Goal: Task Accomplishment & Management: Use online tool/utility

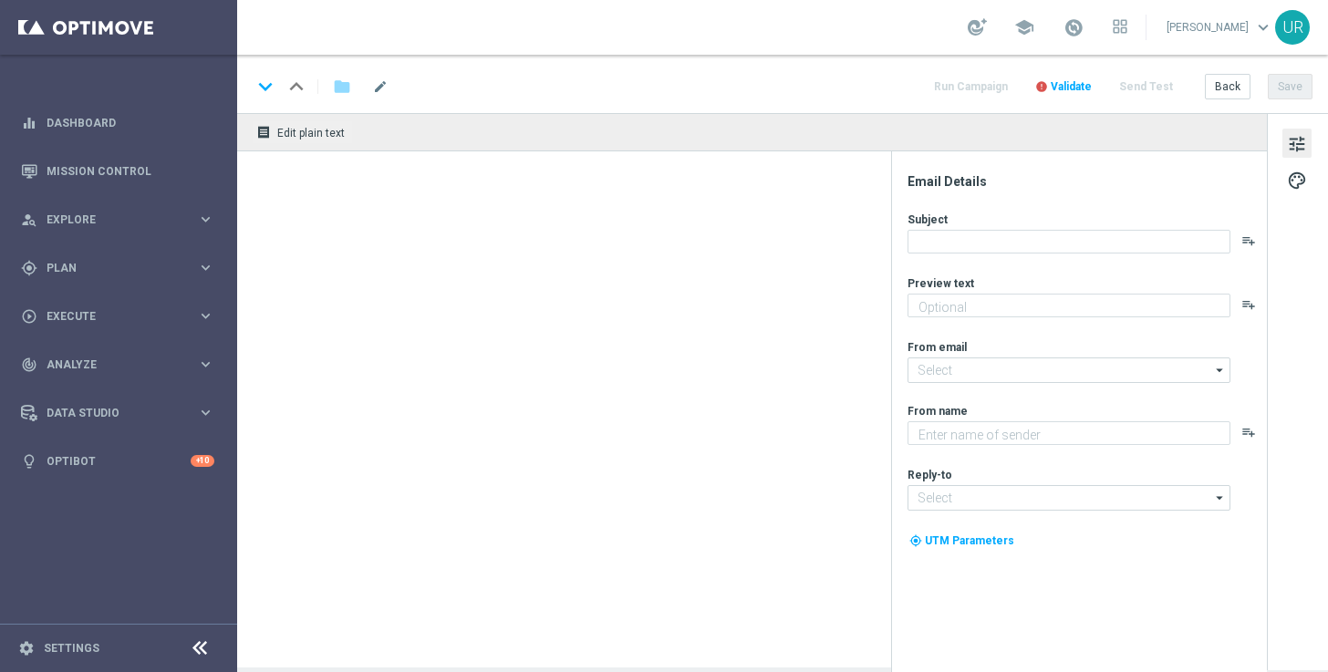
type textarea "Sonntagslotto GRATIS zum LOTTO 6 aus 45."
type textarea "Lottoland"
type input "[EMAIL_ADDRESS][DOMAIN_NAME]"
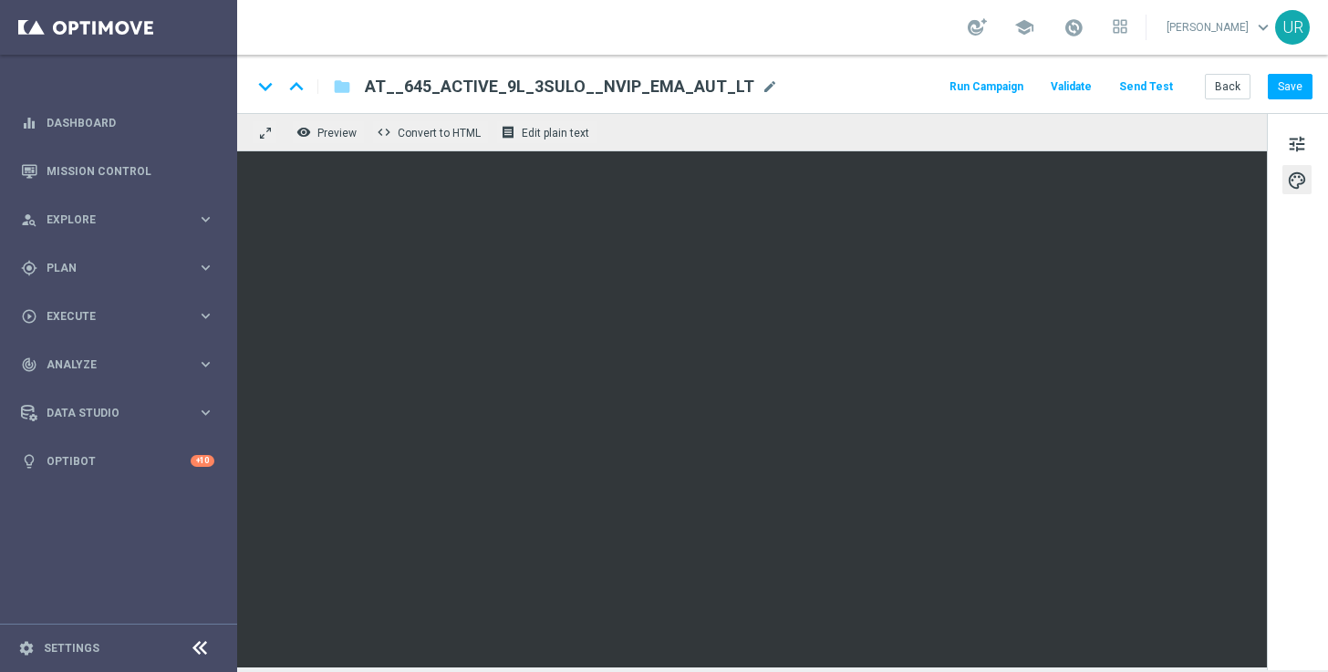
click at [1149, 91] on button "Send Test" at bounding box center [1145, 87] width 59 height 25
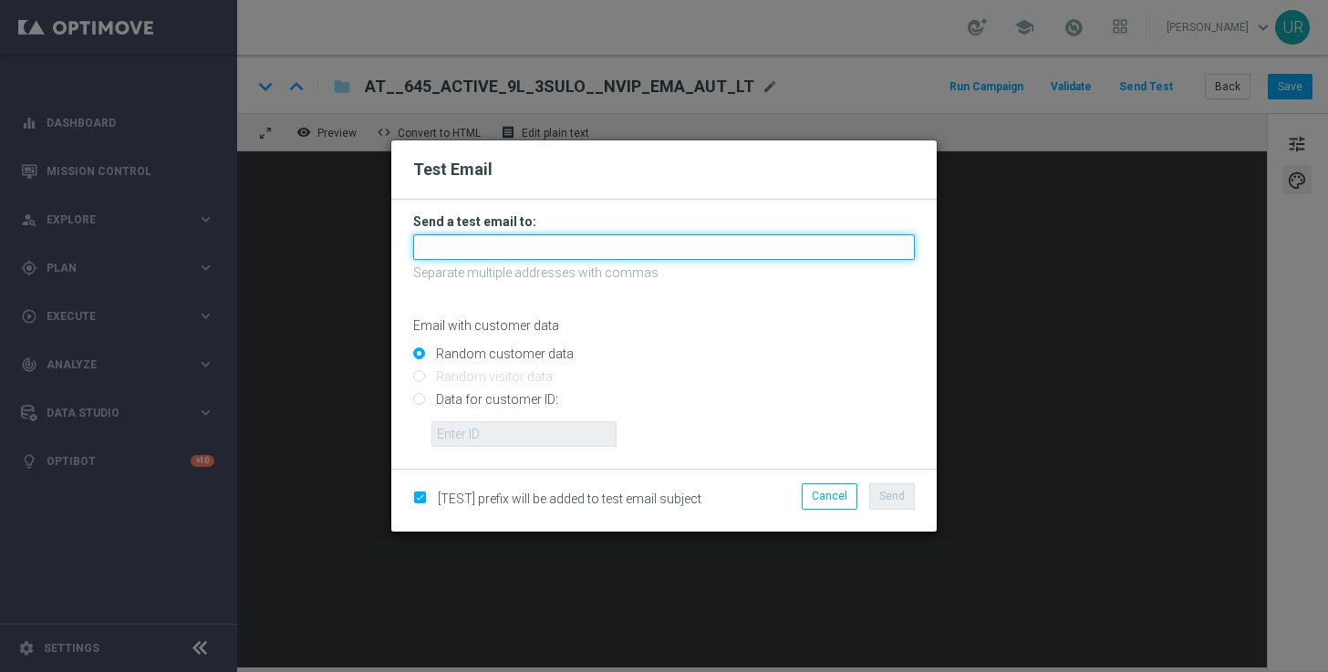
click at [645, 241] on input "text" at bounding box center [664, 247] width 502 height 26
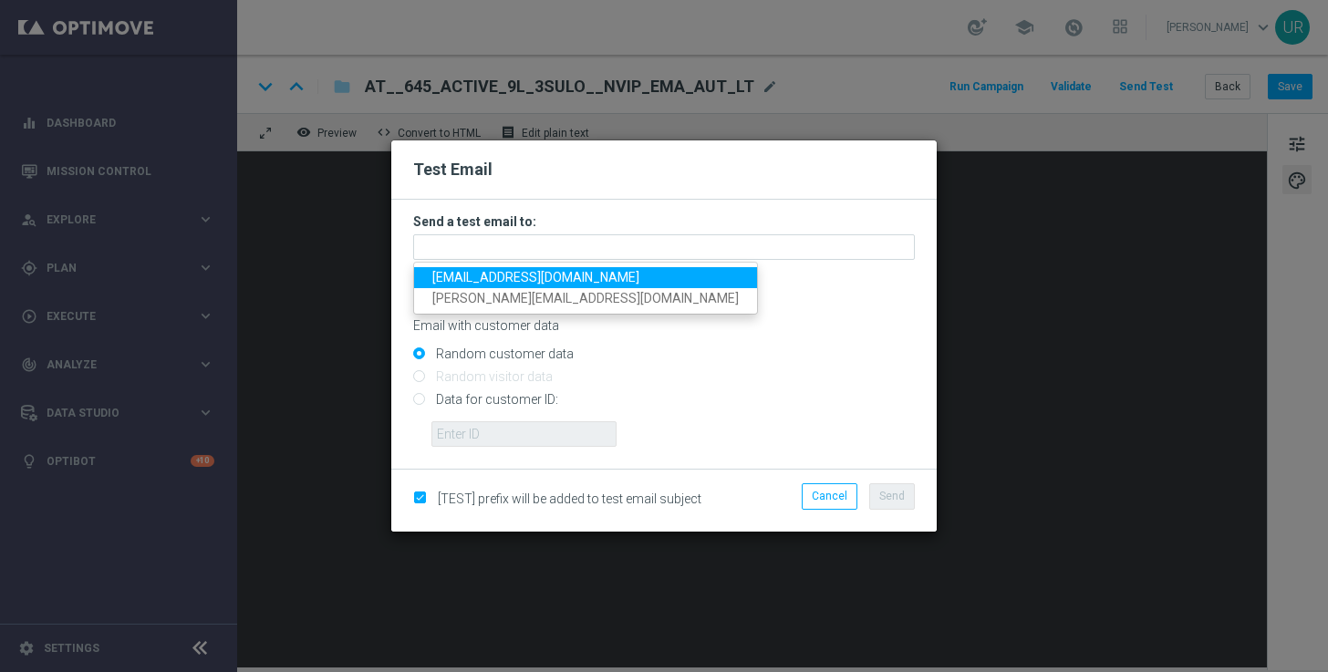
click at [466, 286] on link "[EMAIL_ADDRESS][DOMAIN_NAME]" at bounding box center [585, 277] width 343 height 21
type input "[EMAIL_ADDRESS][DOMAIN_NAME]"
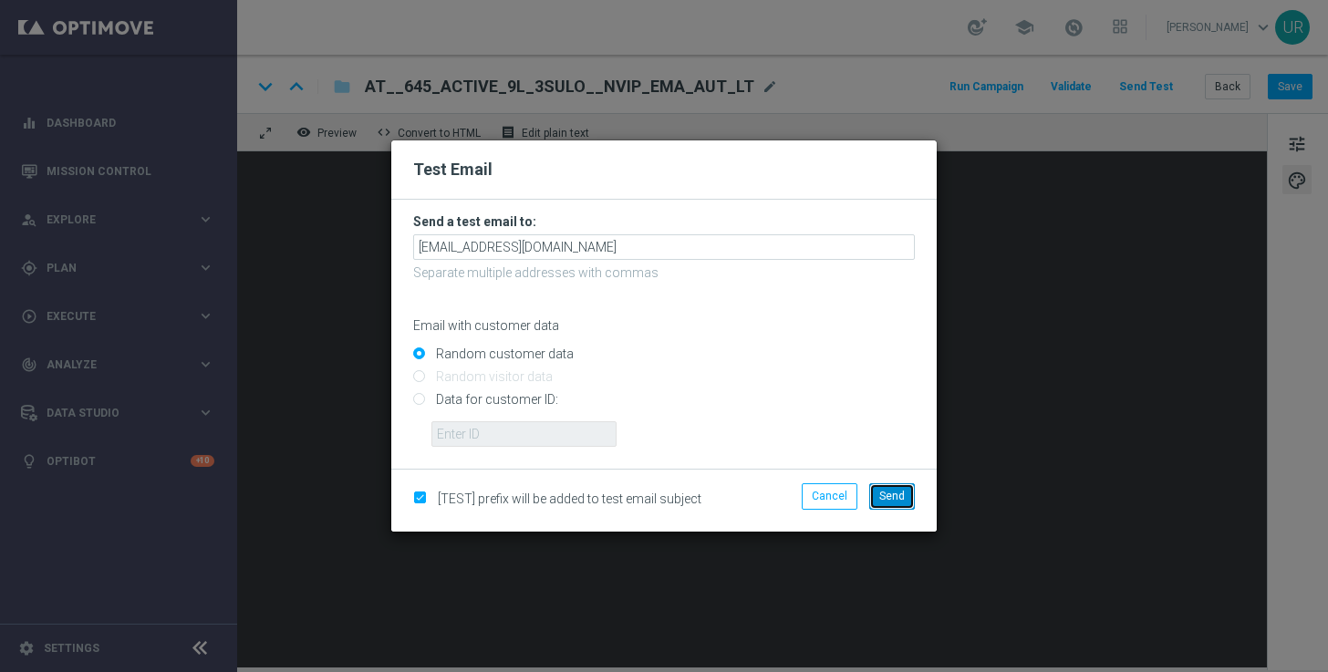
click at [881, 502] on span "Send" at bounding box center [892, 496] width 26 height 13
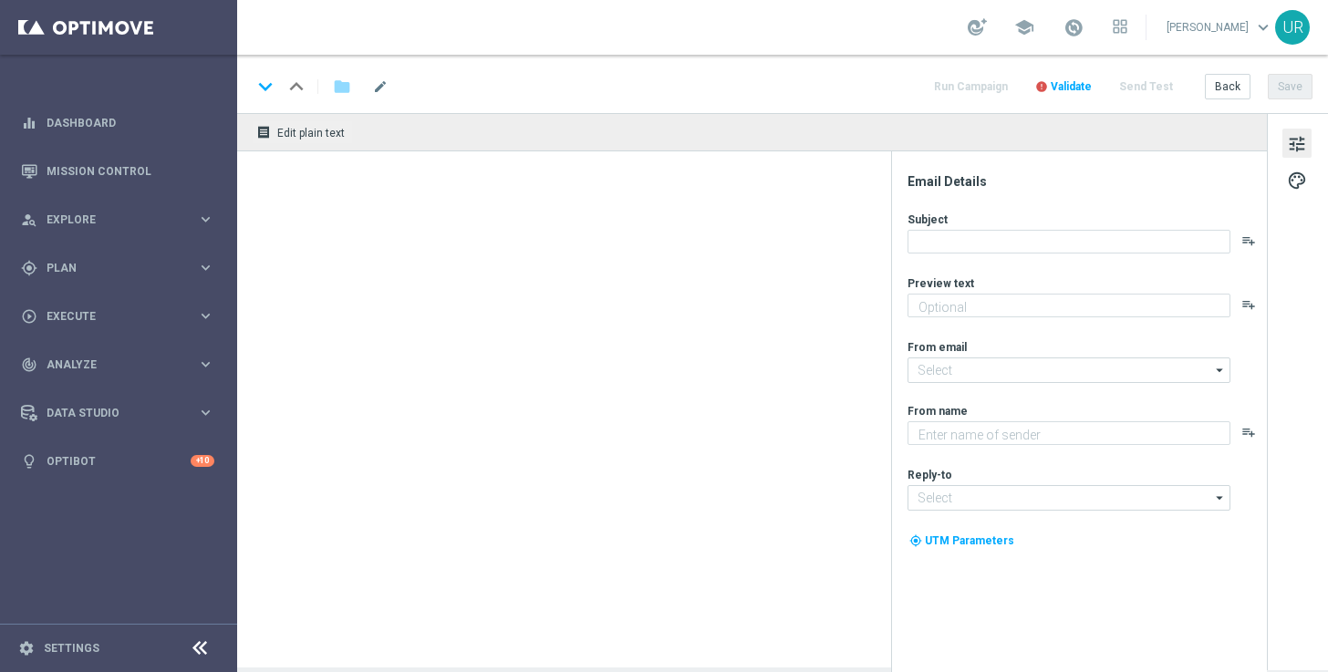
type textarea "Sonntagslotto GRATIS zum LOTTO 6 aus 45."
type textarea "Lottoland"
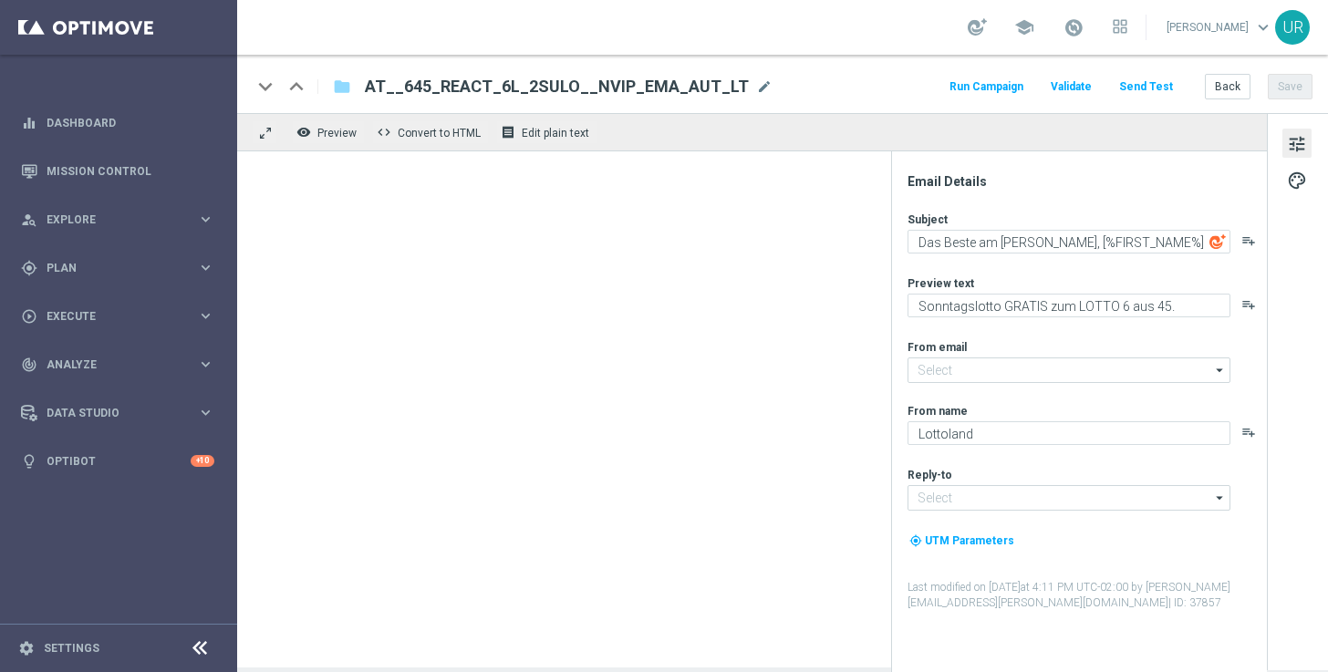
type input "[EMAIL_ADDRESS][DOMAIN_NAME]"
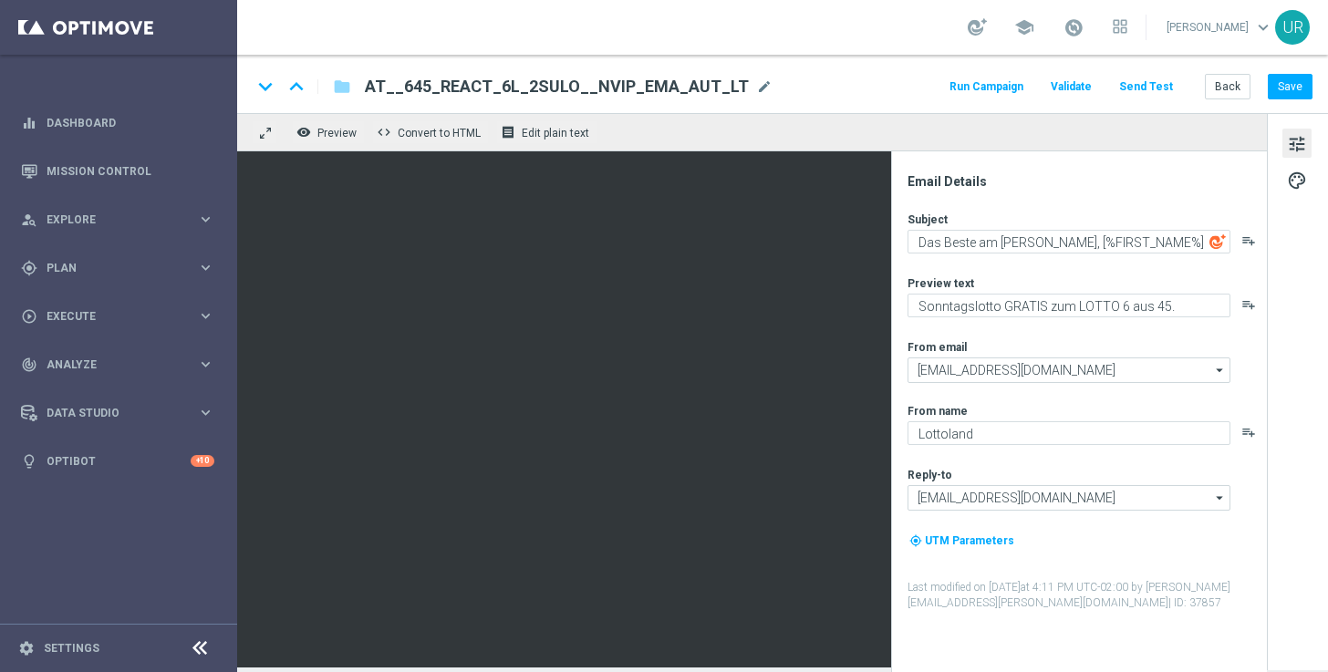
click at [1140, 83] on button "Send Test" at bounding box center [1145, 87] width 59 height 25
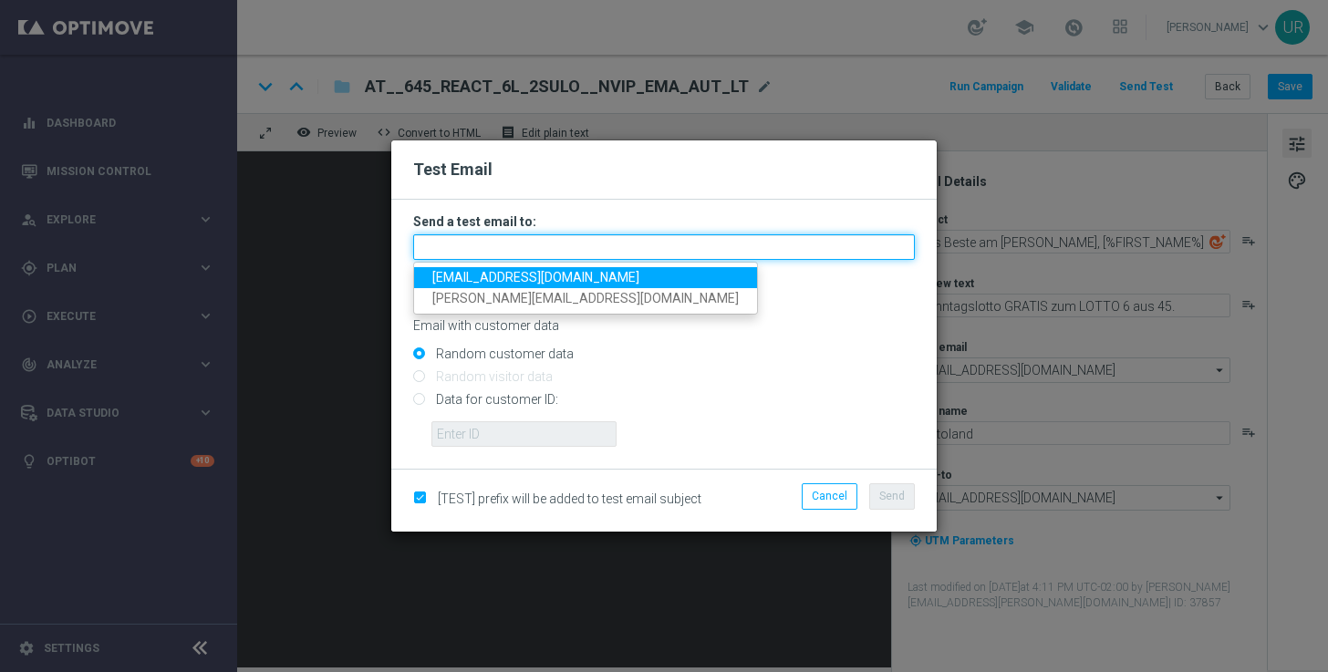
click at [616, 239] on input "text" at bounding box center [664, 247] width 502 height 26
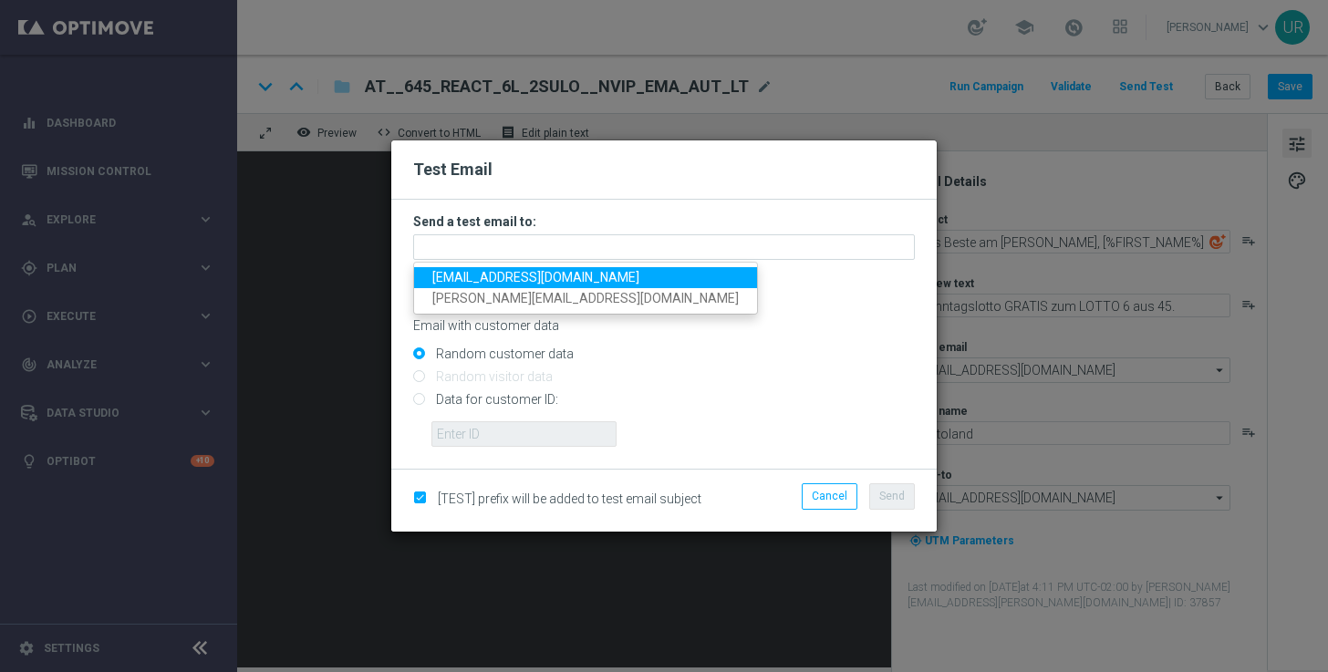
click at [492, 278] on span "[EMAIL_ADDRESS][DOMAIN_NAME]" at bounding box center [535, 277] width 207 height 15
type input "[EMAIL_ADDRESS][DOMAIN_NAME]"
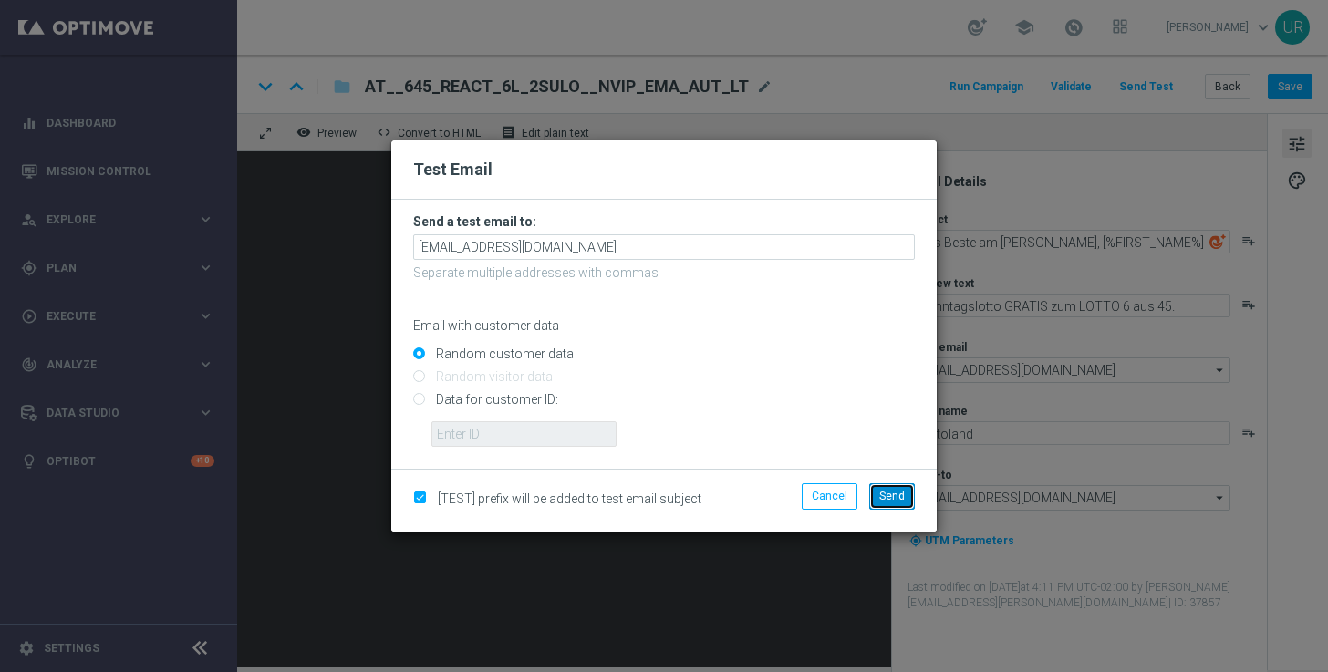
click at [883, 496] on span "Send" at bounding box center [892, 496] width 26 height 13
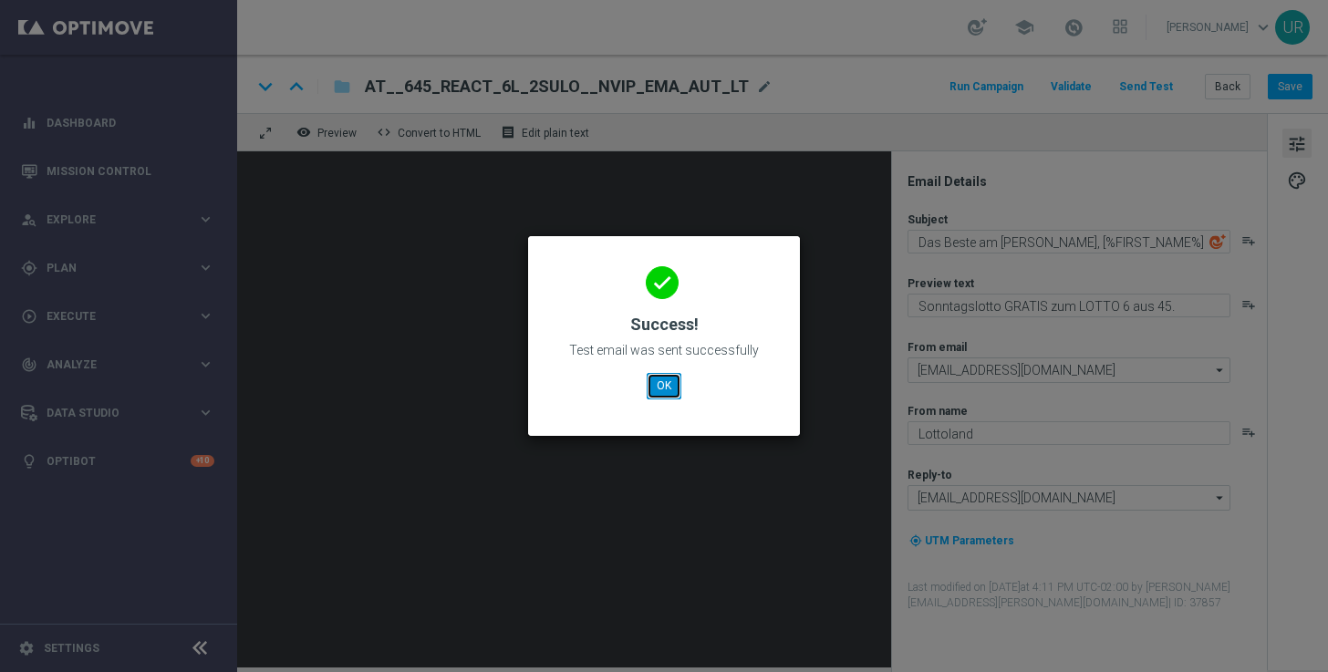
click at [657, 385] on button "OK" at bounding box center [664, 386] width 35 height 26
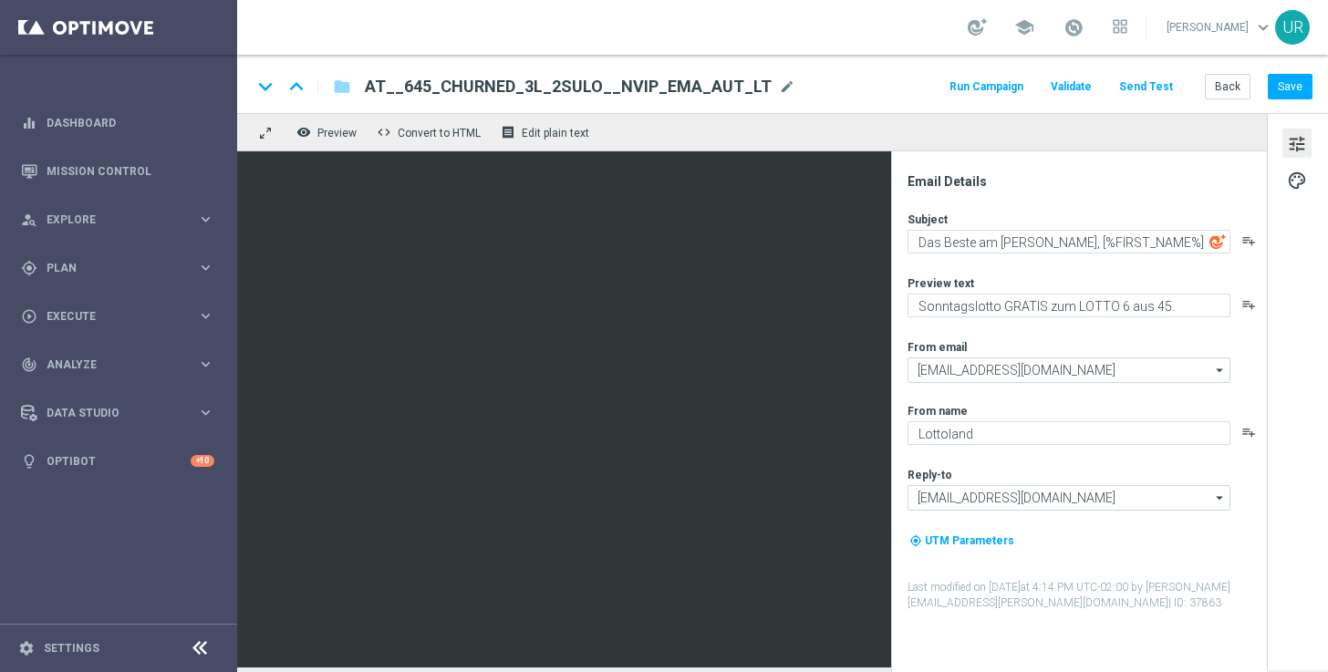
click at [1150, 84] on button "Send Test" at bounding box center [1145, 87] width 59 height 25
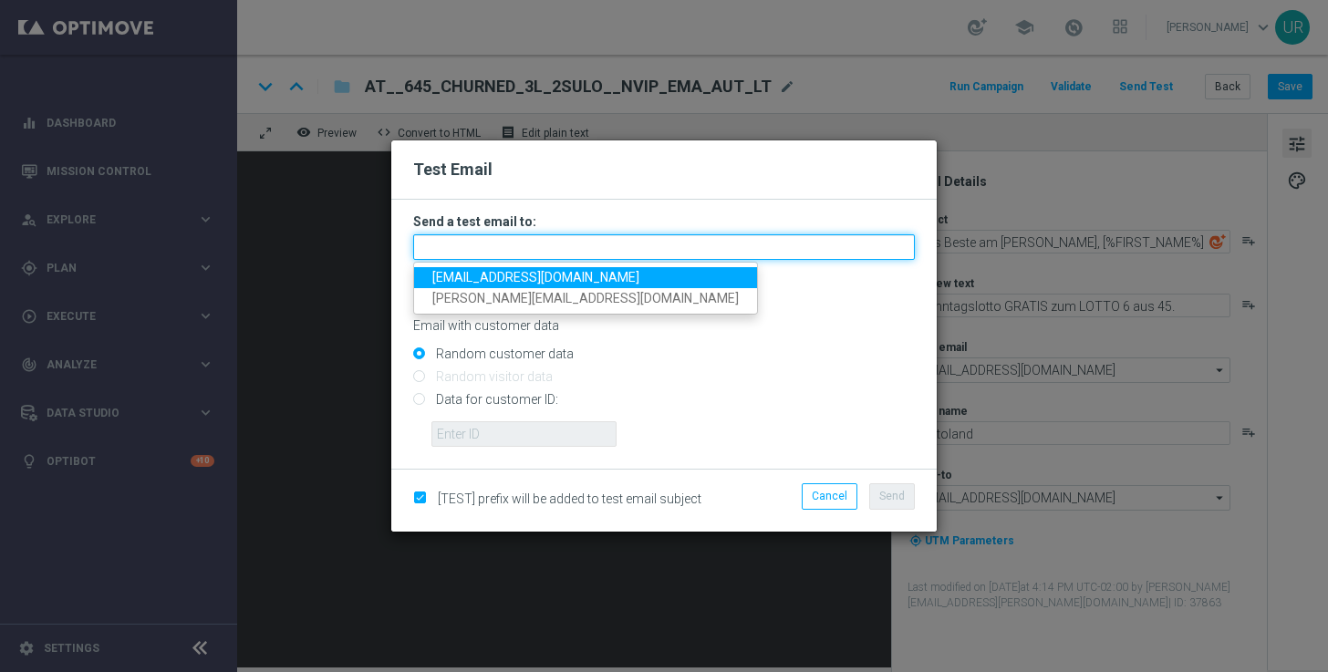
click at [705, 241] on input "text" at bounding box center [664, 247] width 502 height 26
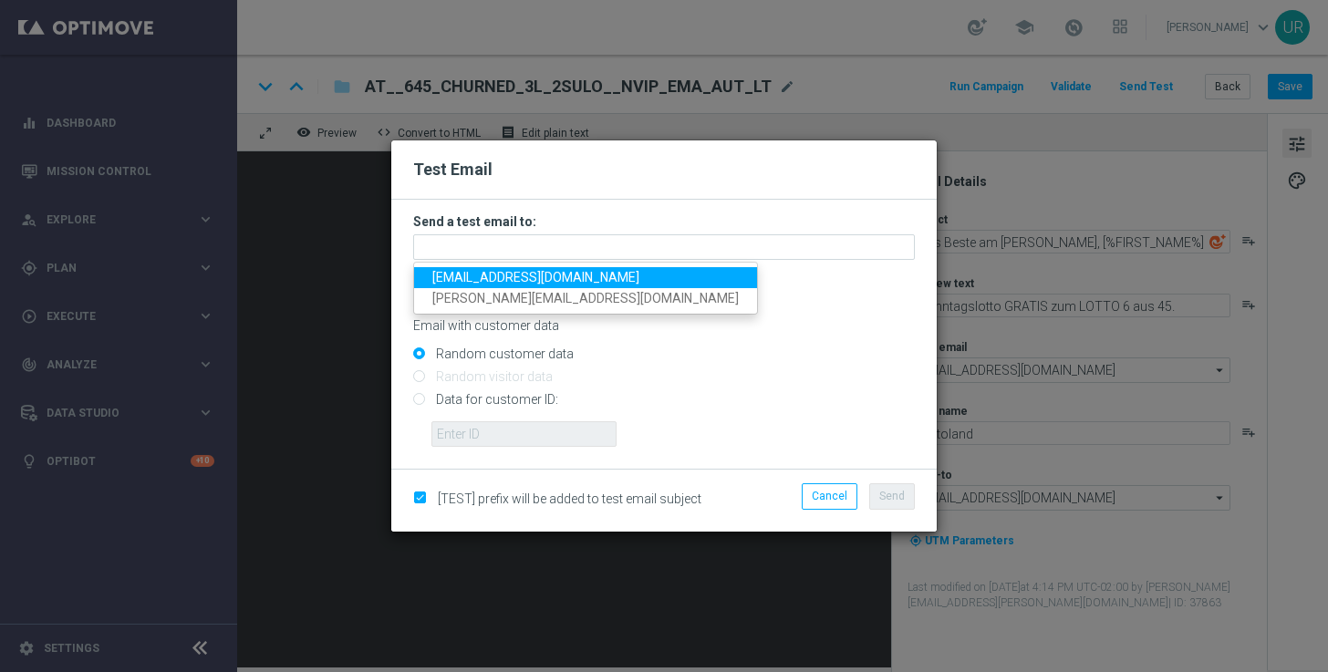
click at [466, 285] on link "[EMAIL_ADDRESS][DOMAIN_NAME]" at bounding box center [585, 277] width 343 height 21
type input "[EMAIL_ADDRESS][DOMAIN_NAME]"
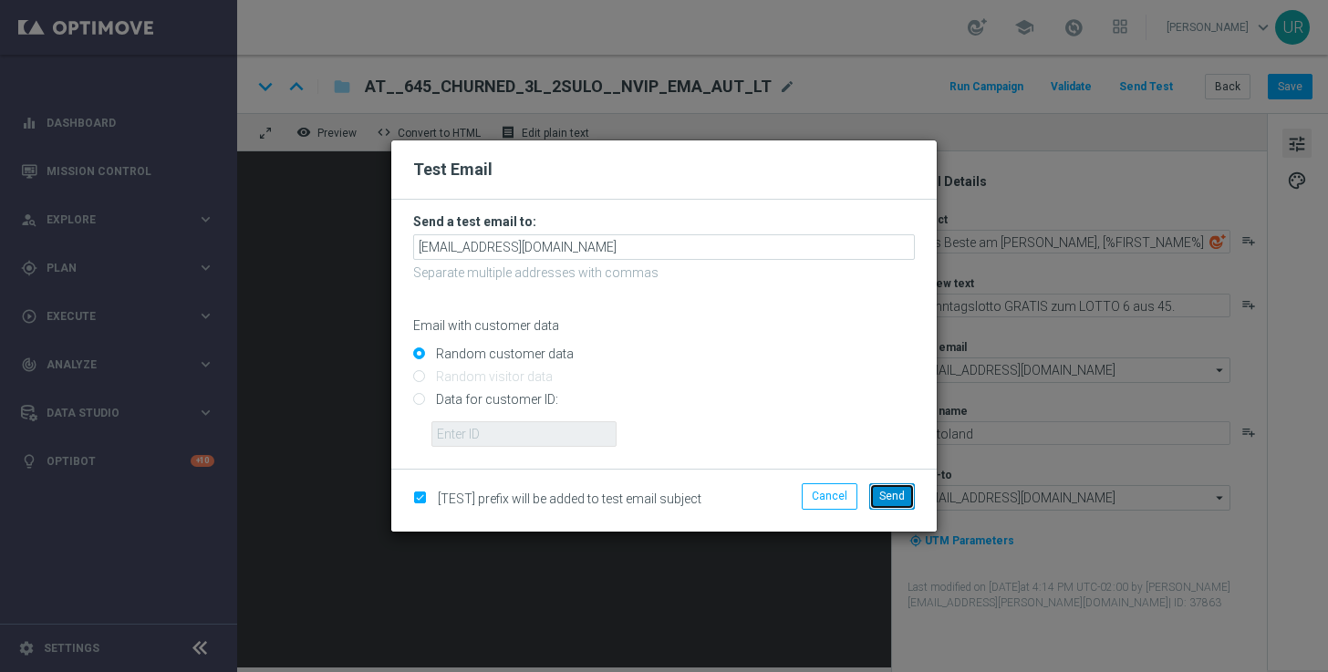
click at [896, 498] on span "Send" at bounding box center [892, 496] width 26 height 13
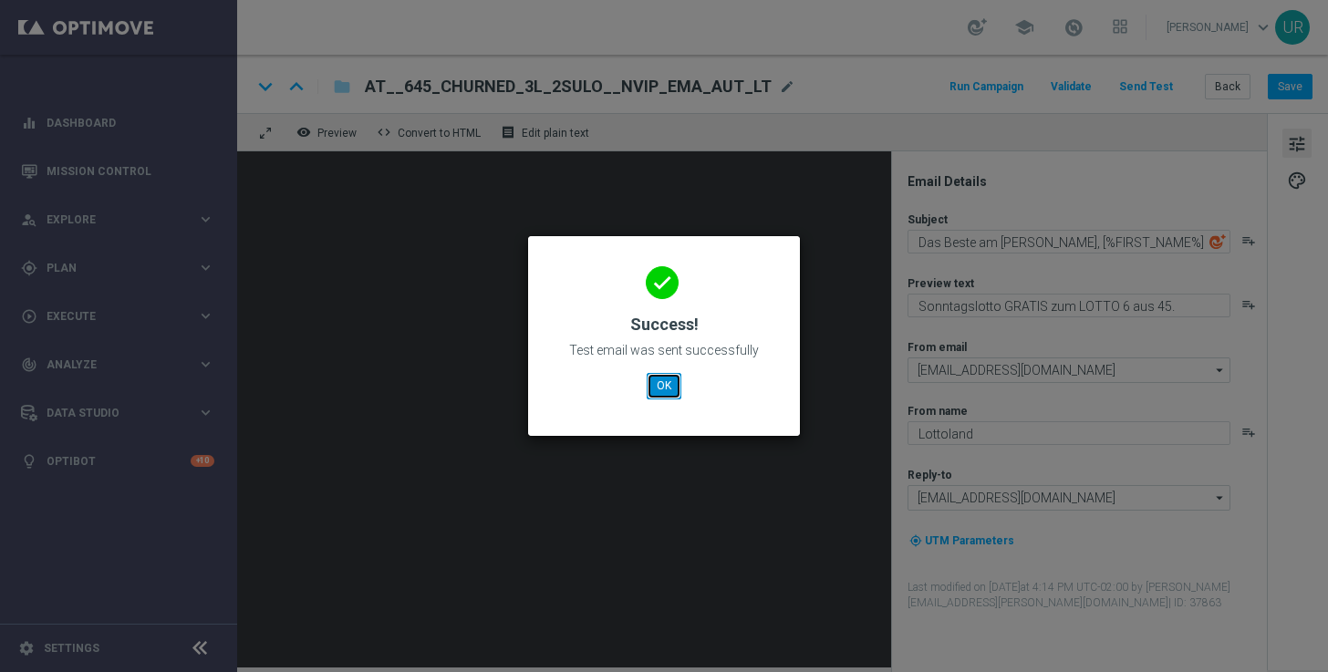
click at [670, 393] on button "OK" at bounding box center [664, 386] width 35 height 26
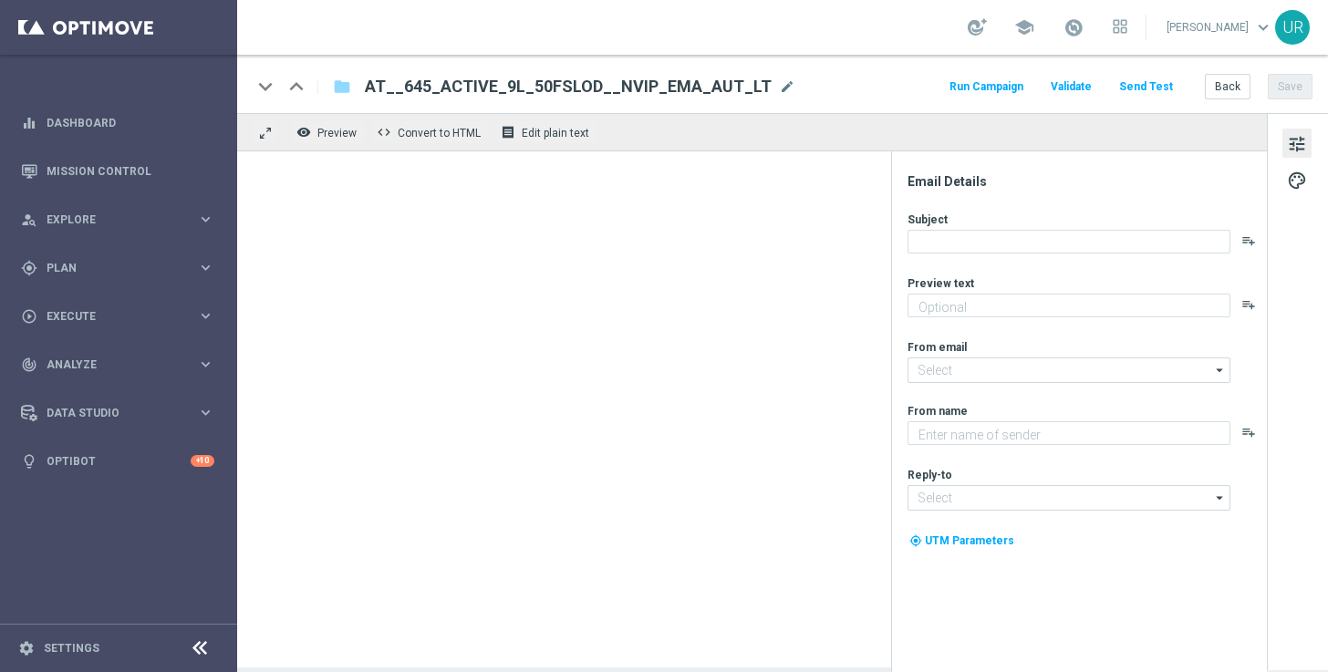
type textarea "50 Freispiele zum LOTTO 6 aus 45."
type textarea "Lottoland"
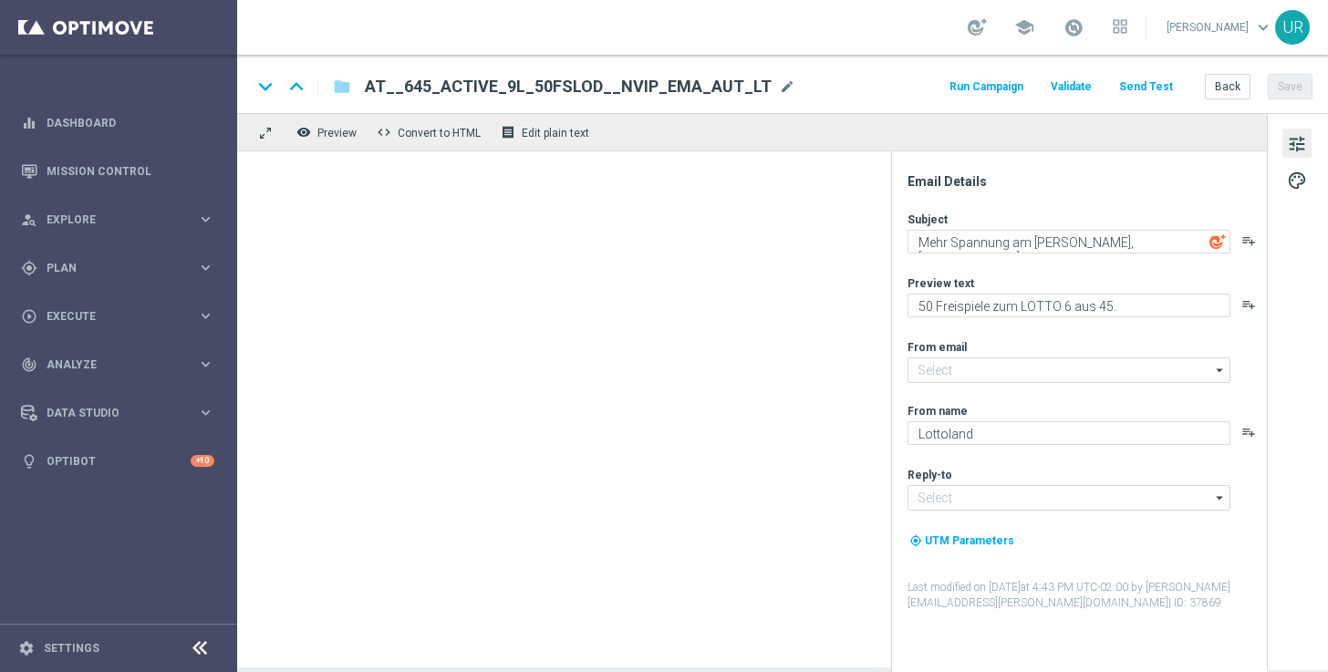
type input "[EMAIL_ADDRESS][DOMAIN_NAME]"
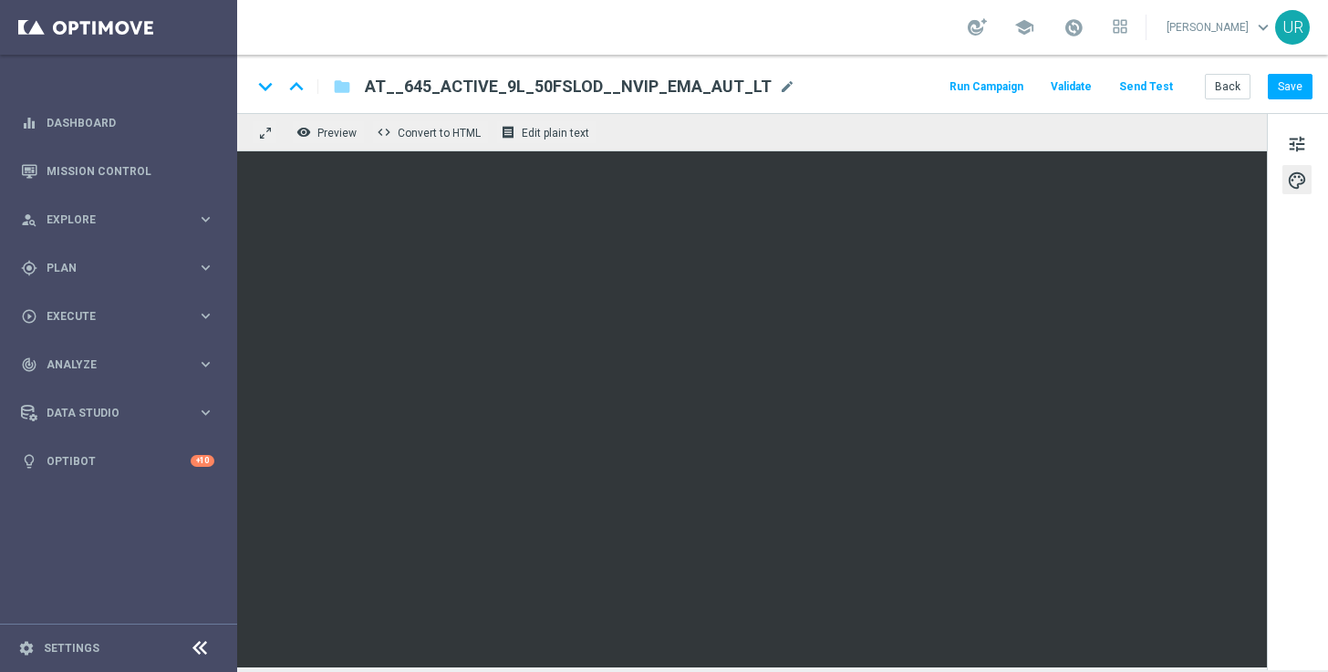
click at [1152, 79] on button "Send Test" at bounding box center [1145, 87] width 59 height 25
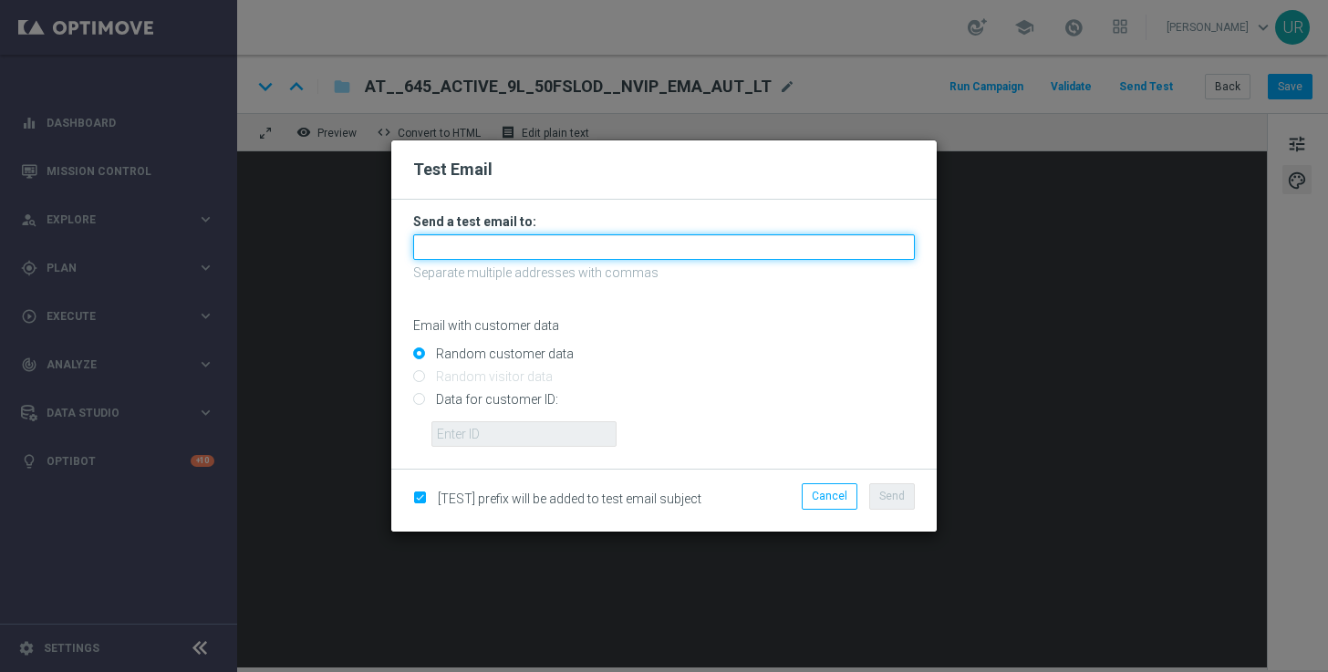
click at [607, 243] on input "text" at bounding box center [664, 247] width 502 height 26
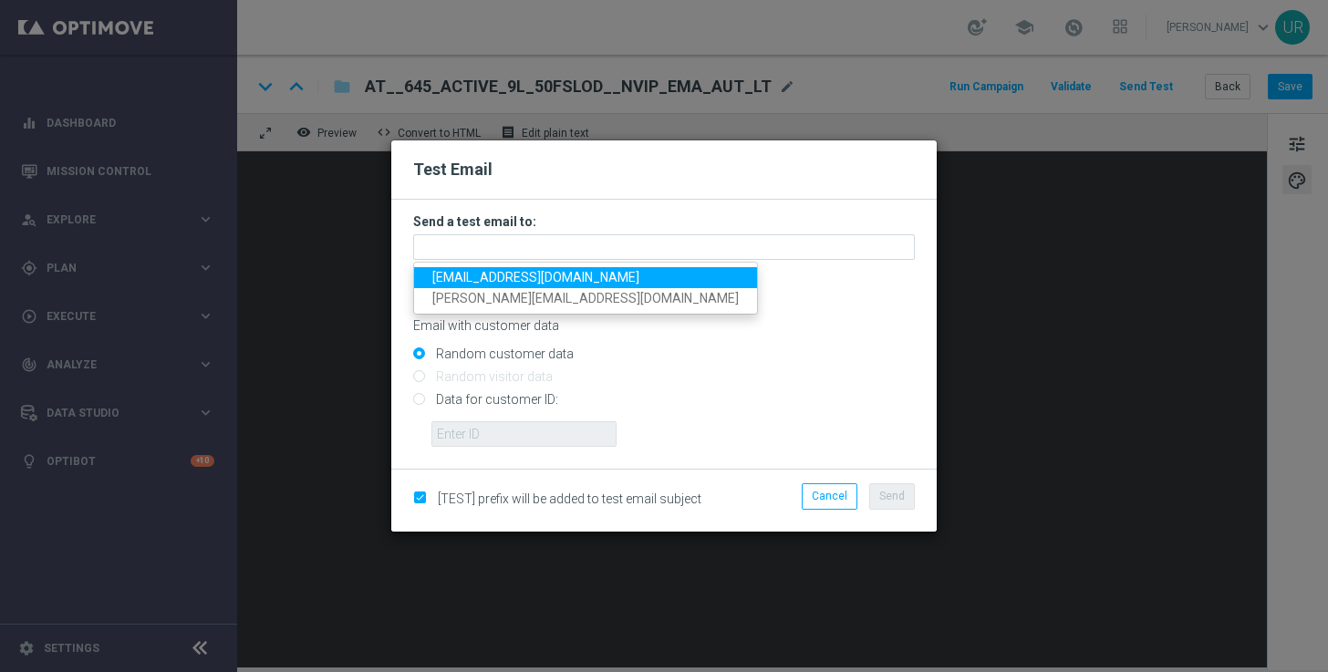
click at [466, 280] on span "[EMAIL_ADDRESS][DOMAIN_NAME]" at bounding box center [535, 277] width 207 height 15
type input "[EMAIL_ADDRESS][DOMAIN_NAME]"
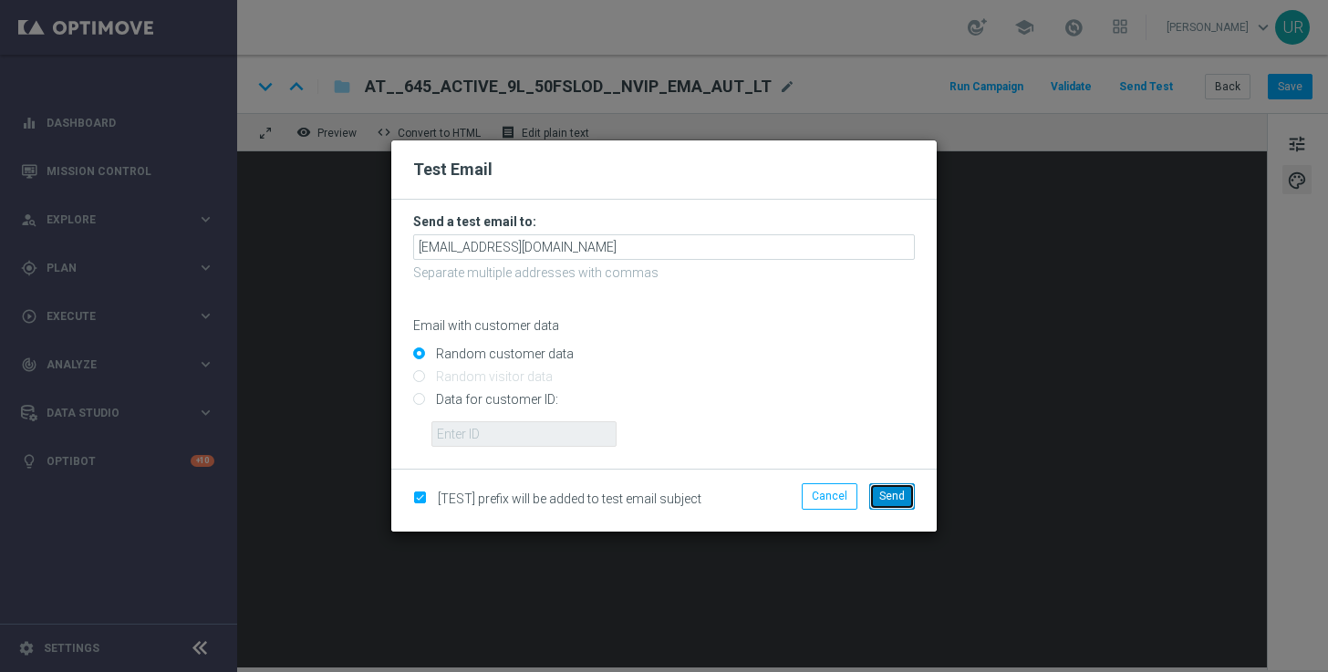
click at [893, 495] on span "Send" at bounding box center [892, 496] width 26 height 13
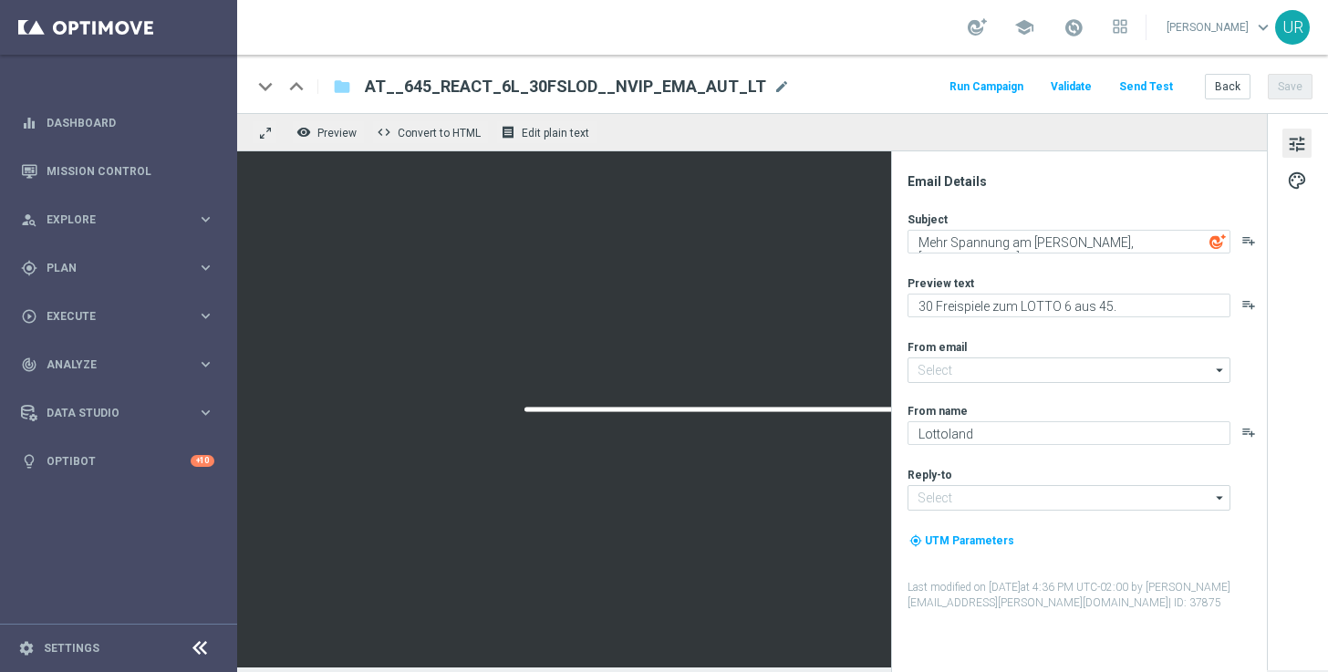
type input "[EMAIL_ADDRESS][DOMAIN_NAME]"
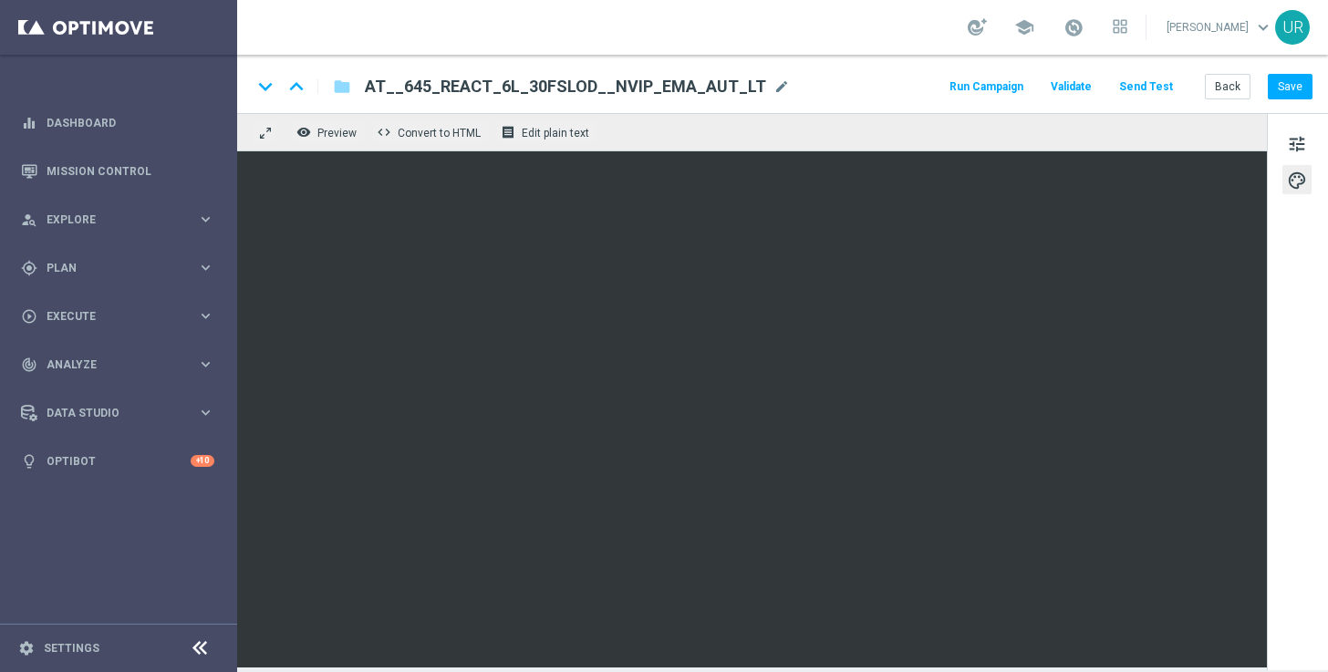
click at [1140, 78] on button "Send Test" at bounding box center [1145, 87] width 59 height 25
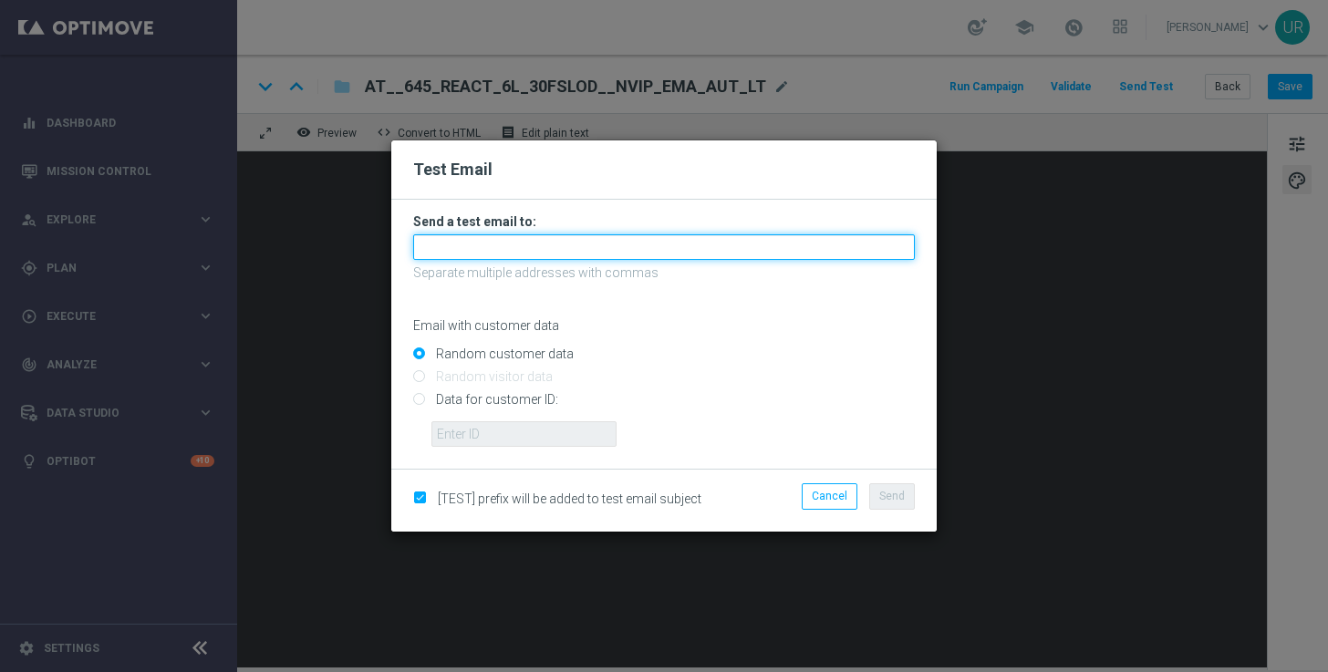
click at [773, 241] on input "text" at bounding box center [664, 247] width 502 height 26
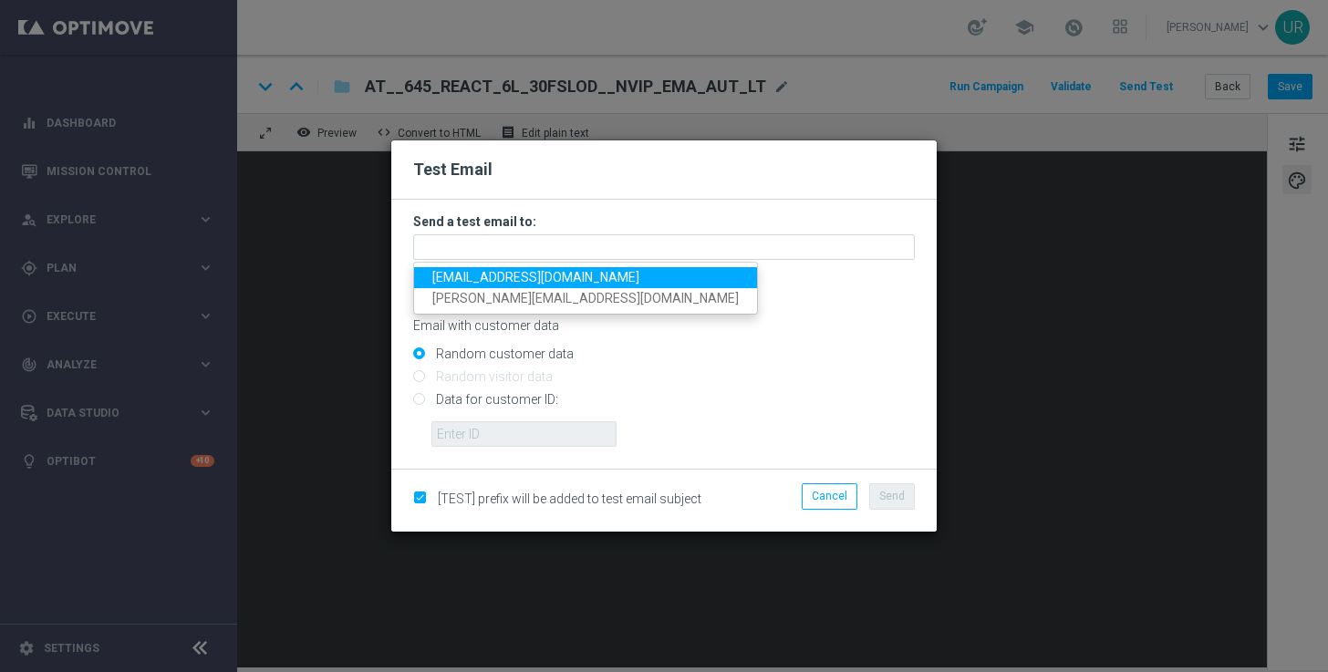
click at [479, 282] on span "[EMAIL_ADDRESS][DOMAIN_NAME]" at bounding box center [535, 277] width 207 height 15
type input "[EMAIL_ADDRESS][DOMAIN_NAME]"
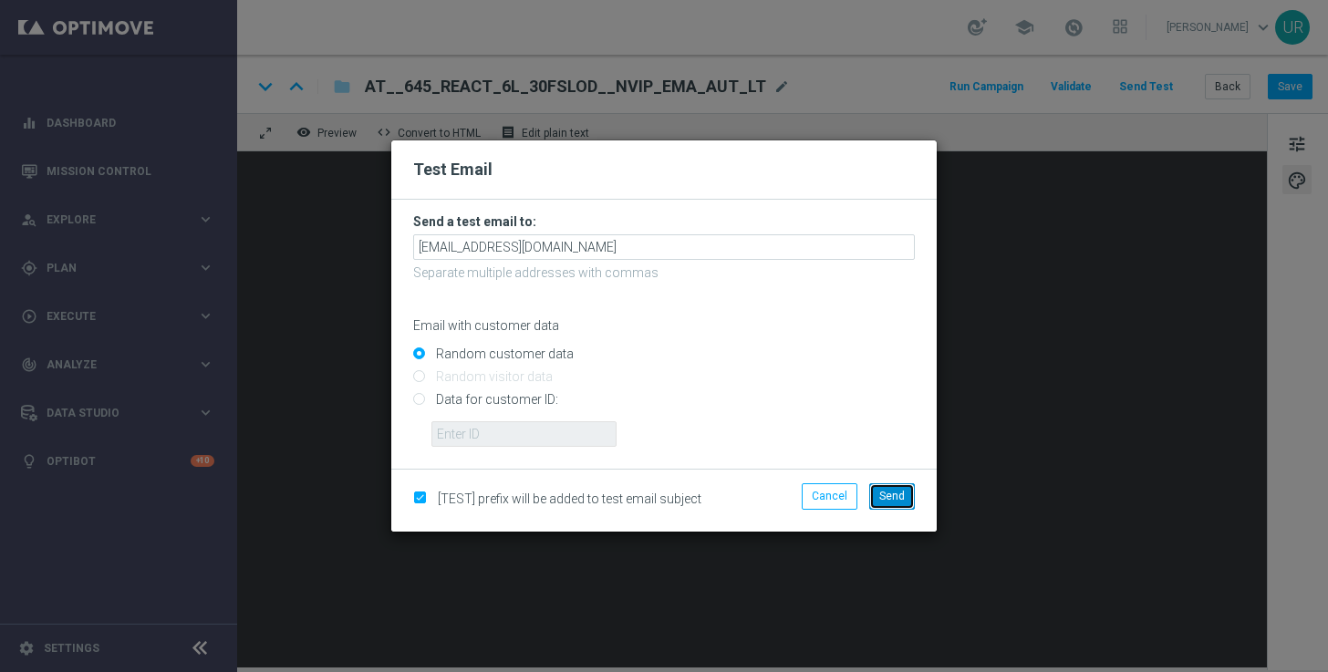
click at [881, 500] on span "Send" at bounding box center [892, 496] width 26 height 13
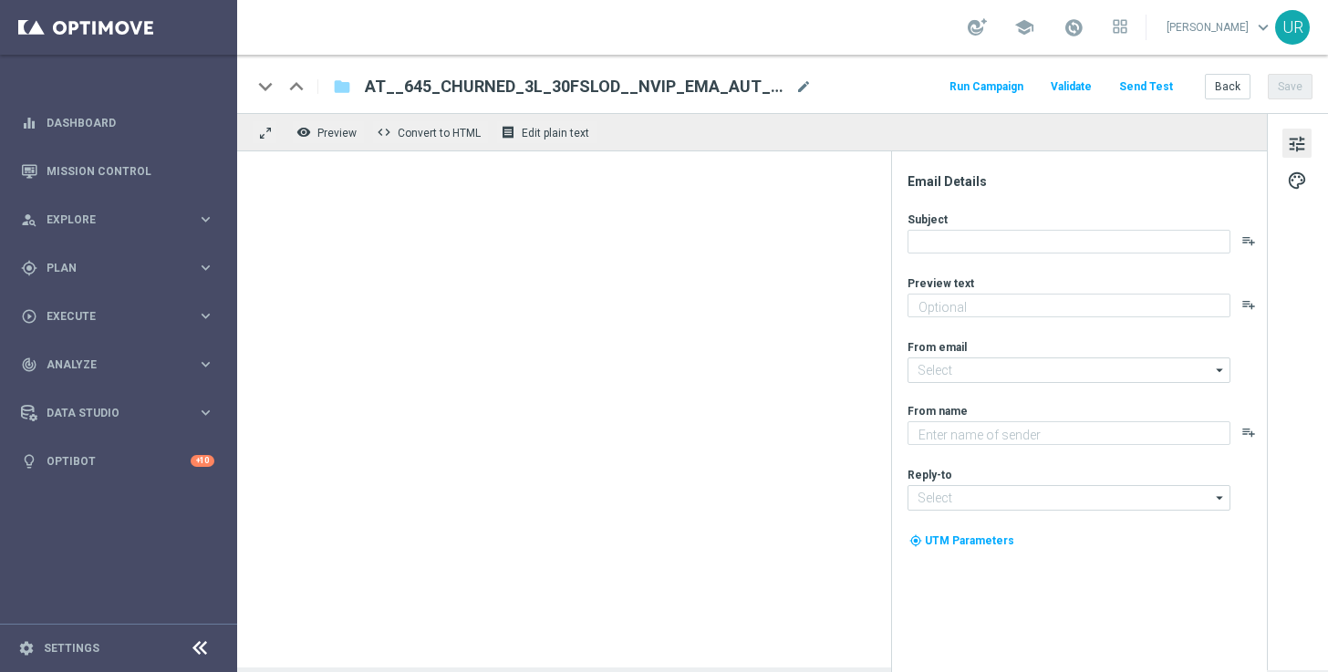
type textarea "30 Freispiele zum LOTTO 6 aus 45."
type textarea "Lottoland"
type input "[EMAIL_ADDRESS][DOMAIN_NAME]"
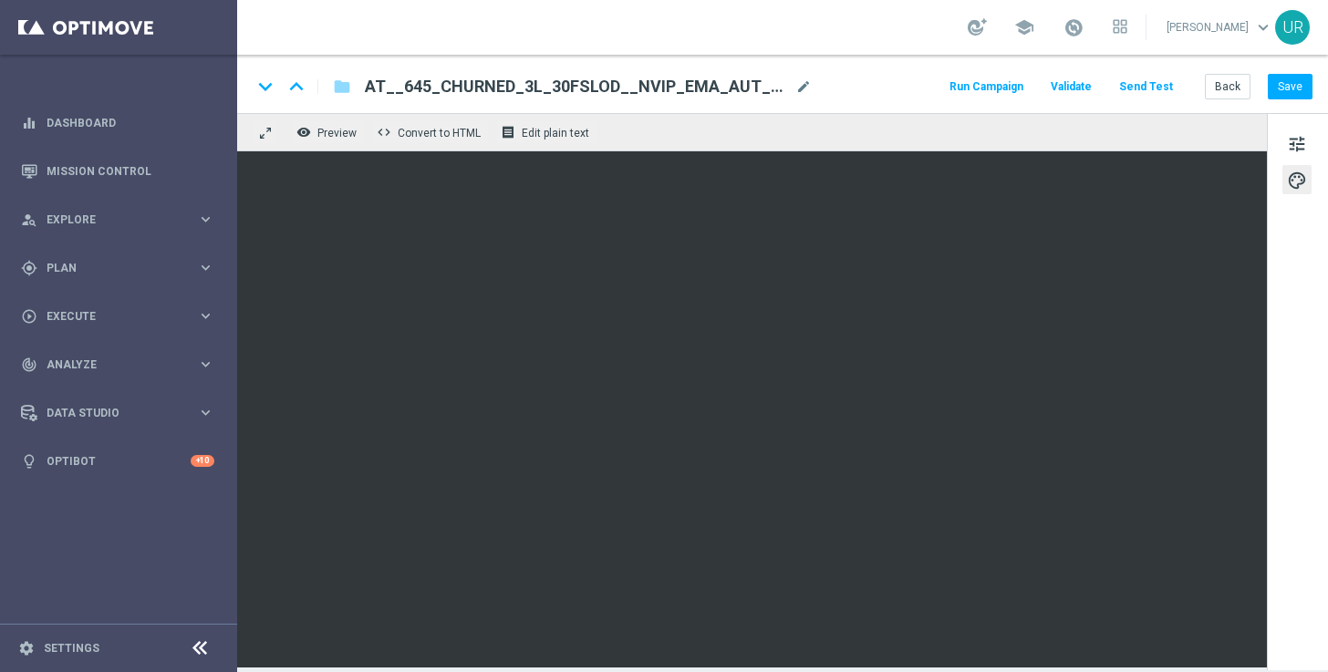
click at [1150, 92] on button "Send Test" at bounding box center [1145, 87] width 59 height 25
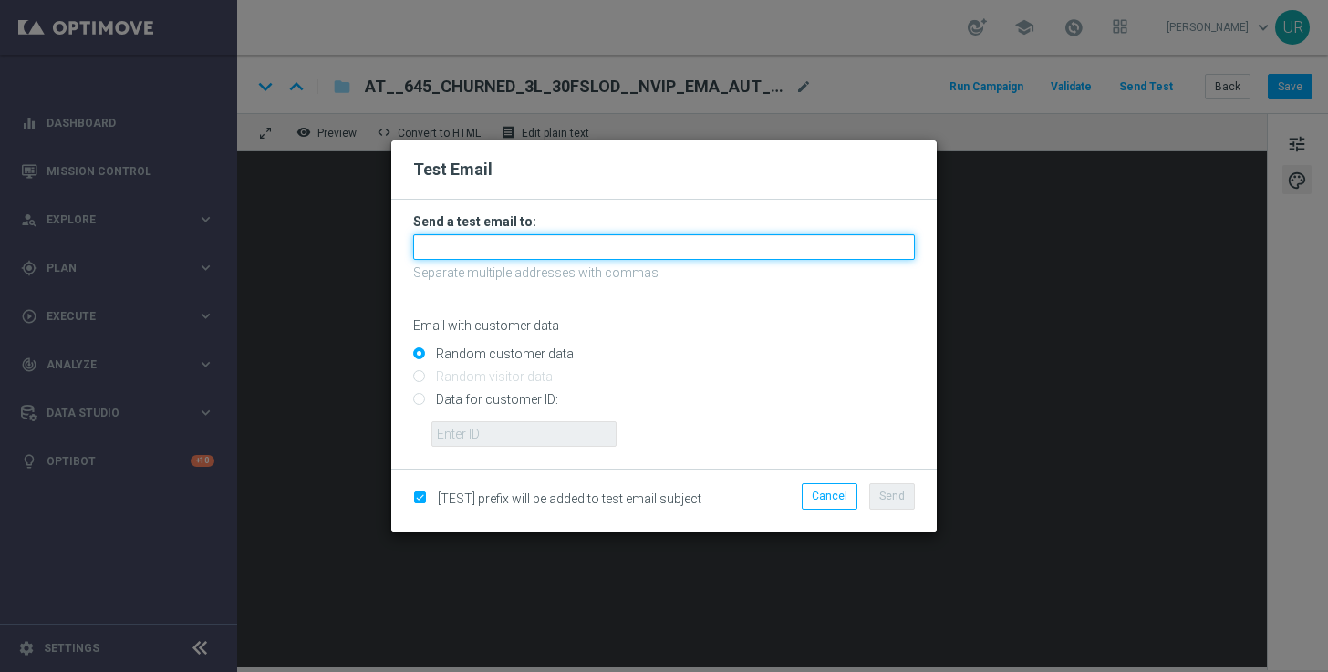
click at [690, 235] on input "text" at bounding box center [664, 247] width 502 height 26
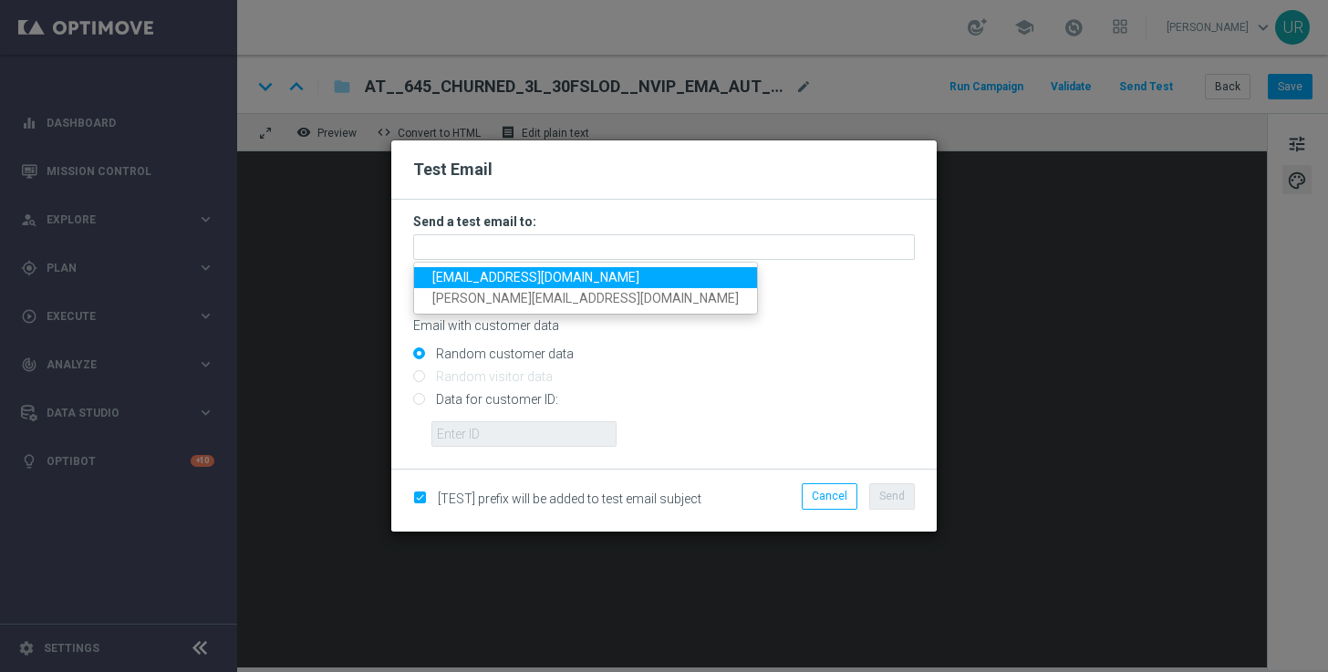
click at [464, 279] on span "[EMAIL_ADDRESS][DOMAIN_NAME]" at bounding box center [535, 277] width 207 height 15
type input "[EMAIL_ADDRESS][DOMAIN_NAME]"
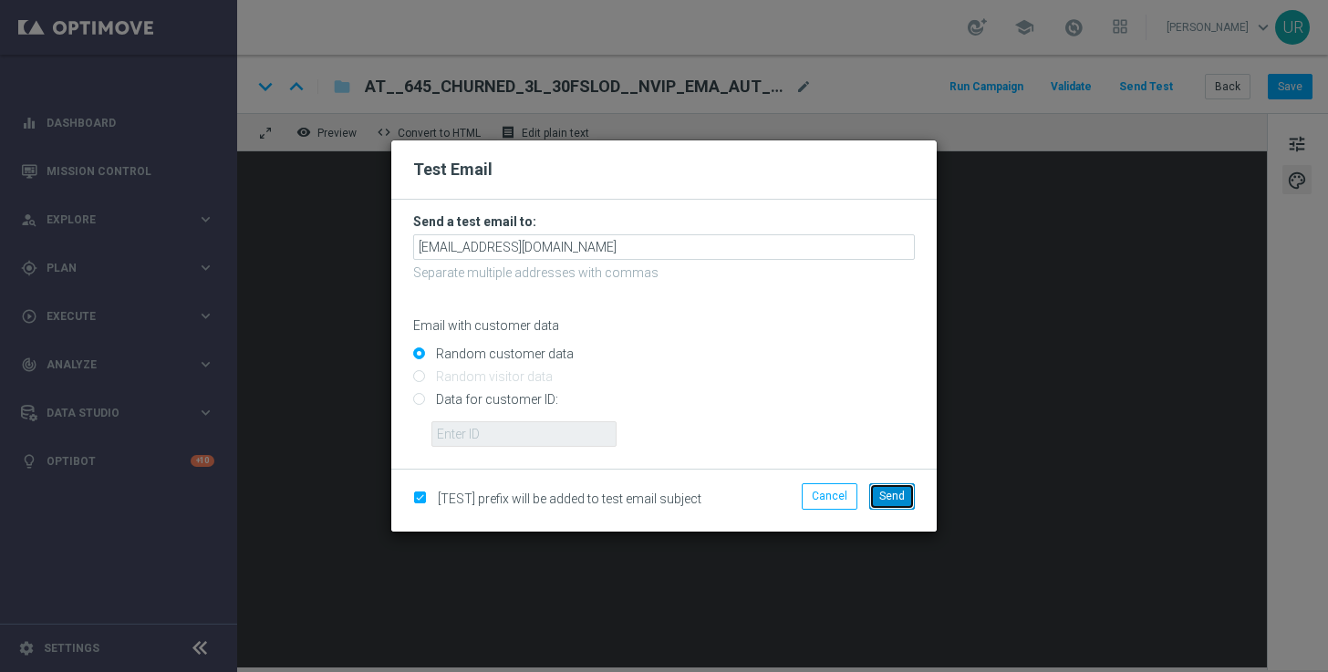
click at [895, 496] on span "Send" at bounding box center [892, 496] width 26 height 13
